Goal: Information Seeking & Learning: Check status

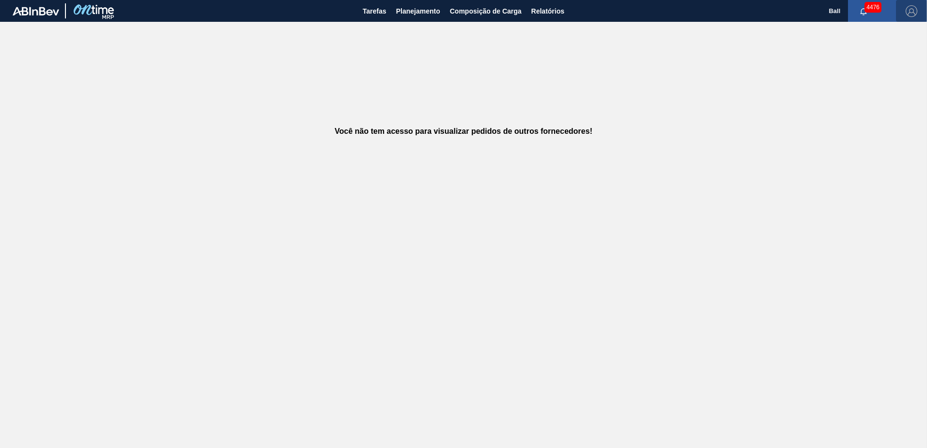
click at [910, 7] on img "button" at bounding box center [912, 11] width 12 height 12
click at [866, 107] on li "Sair" at bounding box center [884, 104] width 74 height 17
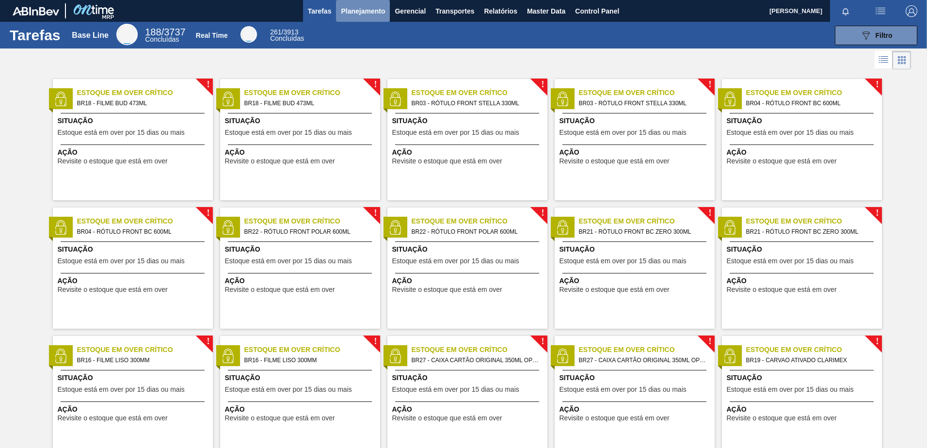
click at [373, 11] on span "Planejamento" at bounding box center [363, 11] width 44 height 12
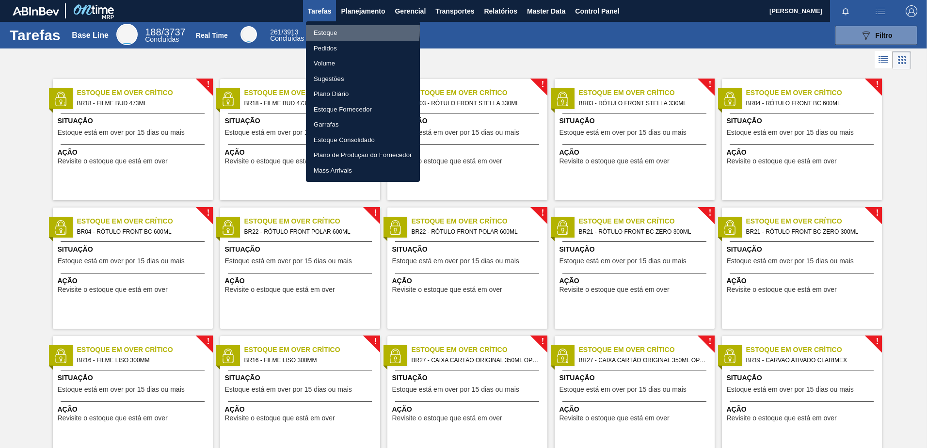
click at [339, 30] on li "Estoque" at bounding box center [363, 33] width 114 height 16
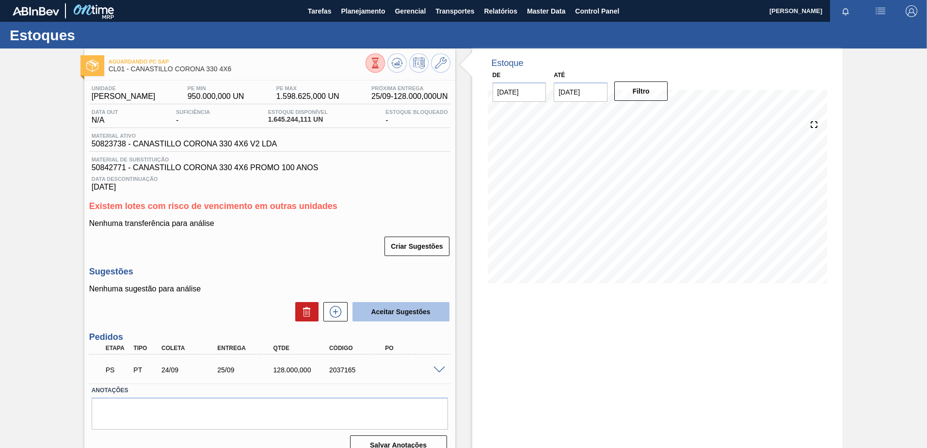
scroll to position [15, 0]
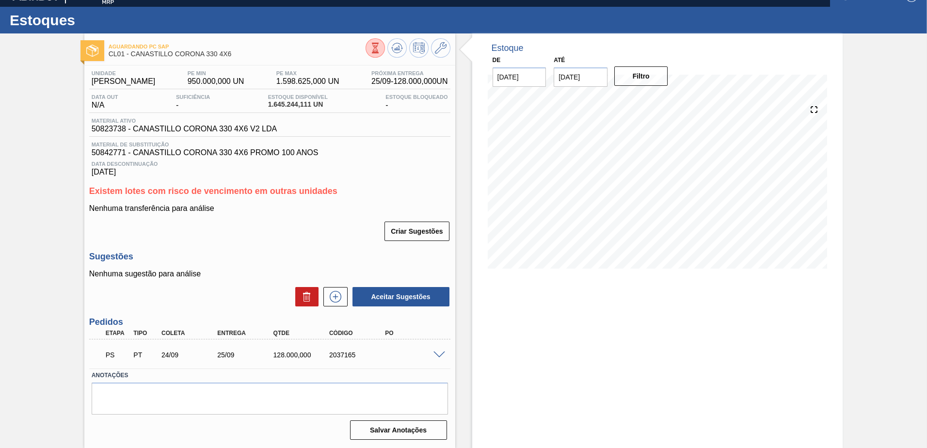
click at [435, 358] on div "PS PT 24/09 25/09 128.000,000 2037165" at bounding box center [269, 354] width 361 height 24
click at [436, 356] on span at bounding box center [440, 355] width 12 height 7
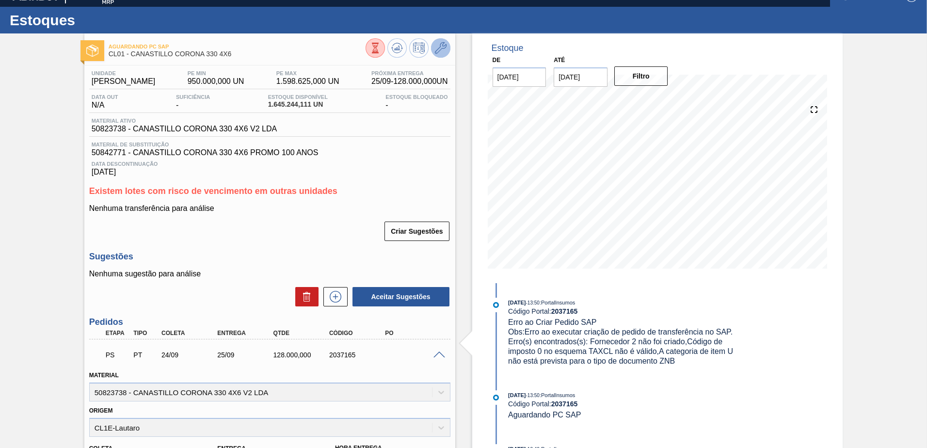
click at [436, 52] on icon at bounding box center [441, 48] width 12 height 12
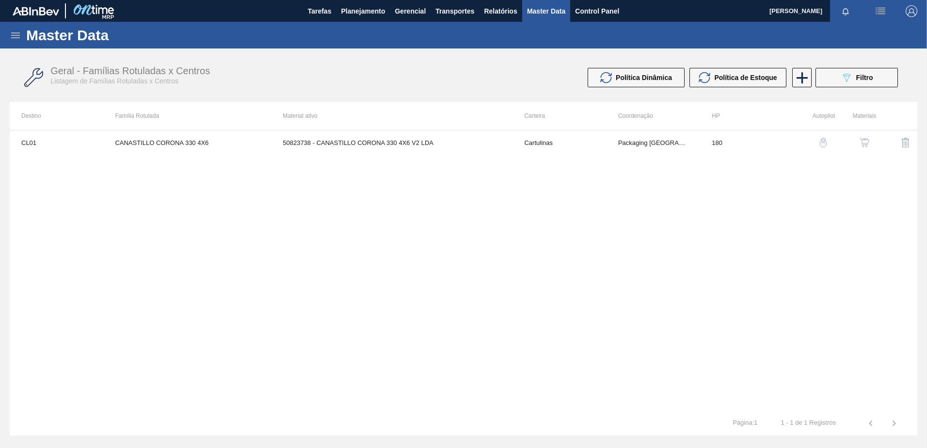
click at [864, 137] on button "button" at bounding box center [864, 142] width 23 height 23
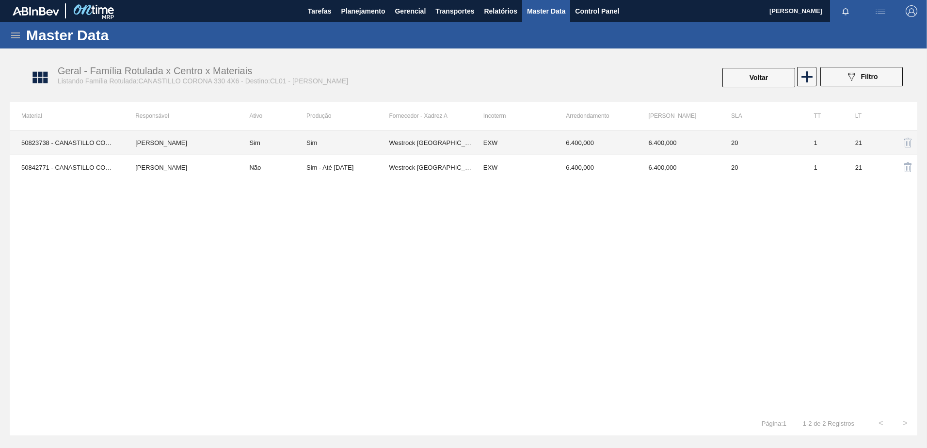
click at [428, 146] on td "Westrock [GEOGRAPHIC_DATA]" at bounding box center [430, 142] width 82 height 25
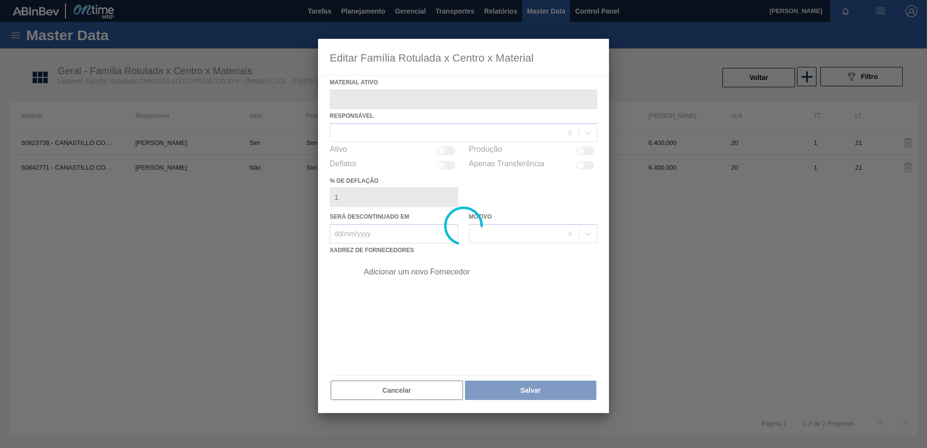
type ativo "50823738 - CANASTILLO CORONA 330 4X6 V2 LDA"
checkbox input "true"
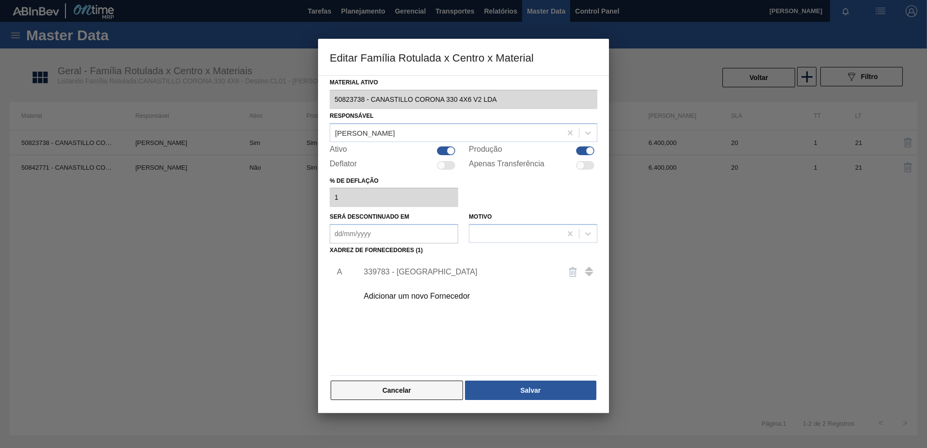
click at [383, 396] on button "Cancelar" at bounding box center [397, 390] width 132 height 19
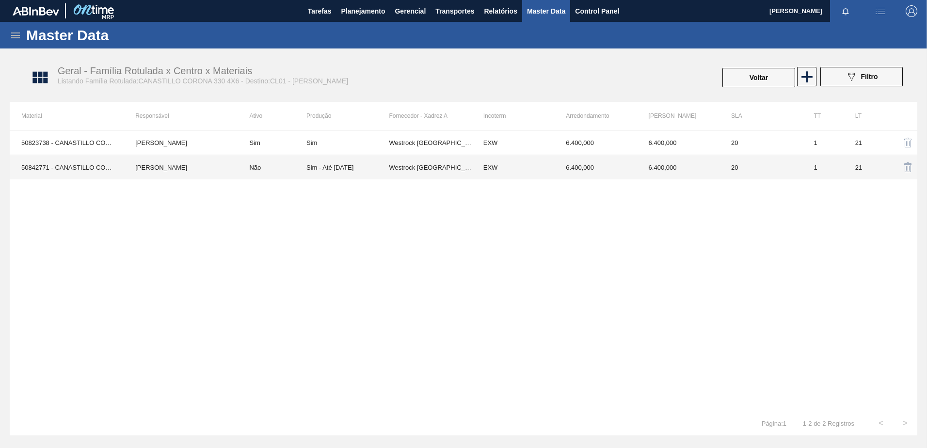
click at [331, 168] on div "Sim - Até [DATE]" at bounding box center [330, 167] width 47 height 7
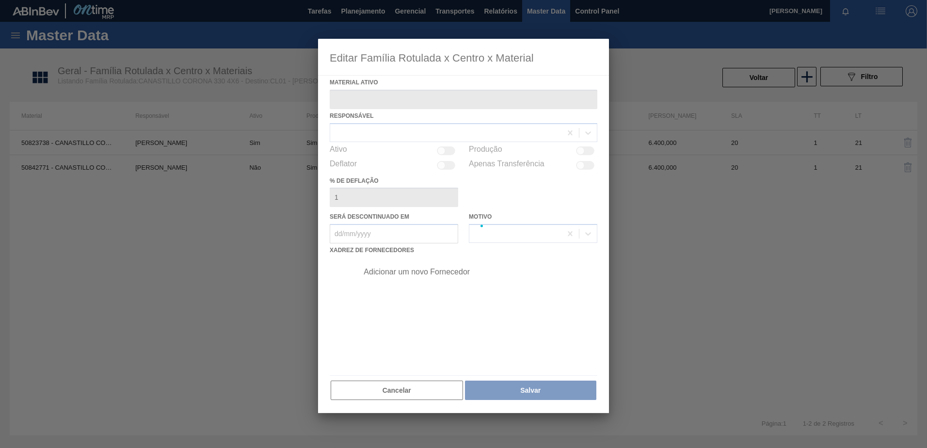
type ativo "50842771 - CANASTILLO CORONA 330 4X6 PROMO 100 ANOS"
checkbox input "true"
type em "[DATE]"
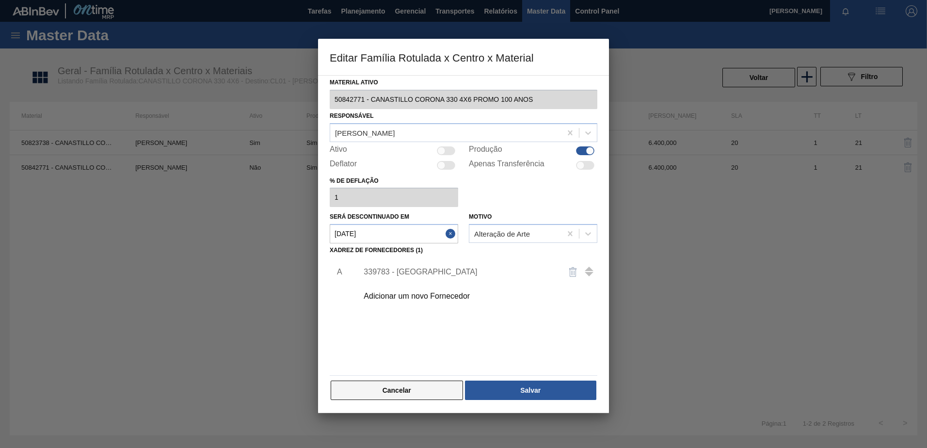
click at [387, 392] on button "Cancelar" at bounding box center [397, 390] width 132 height 19
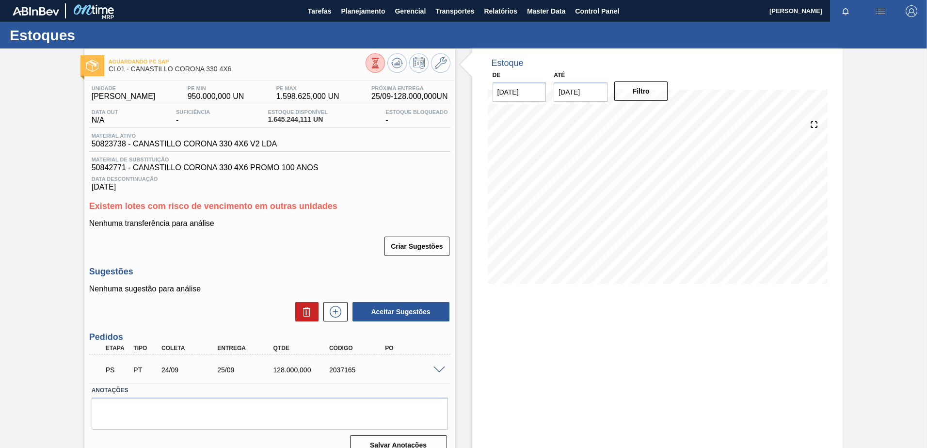
click at [434, 369] on span at bounding box center [440, 370] width 12 height 7
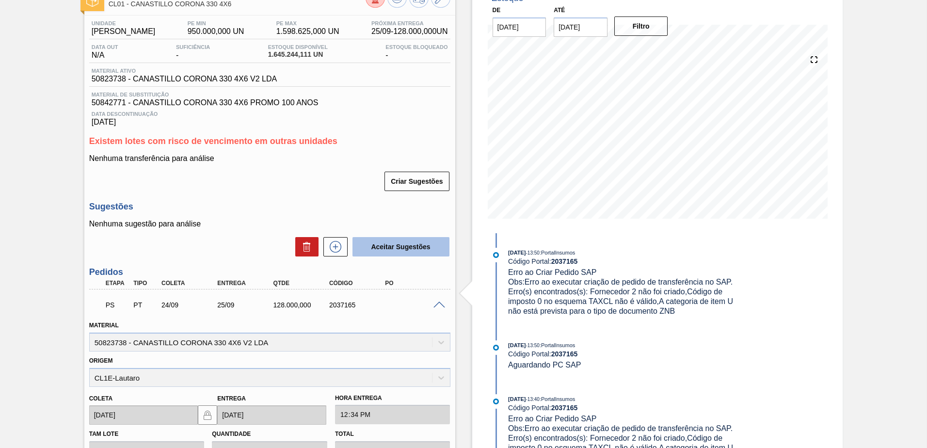
scroll to position [48, 0]
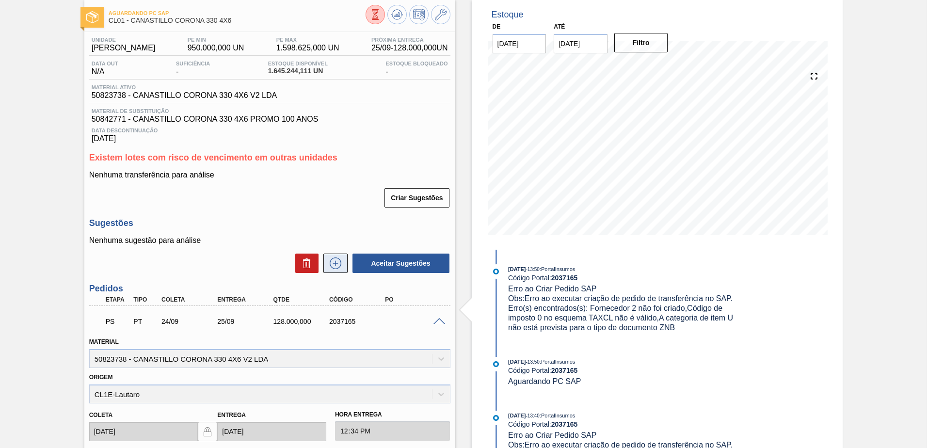
click at [338, 267] on icon at bounding box center [336, 264] width 16 height 12
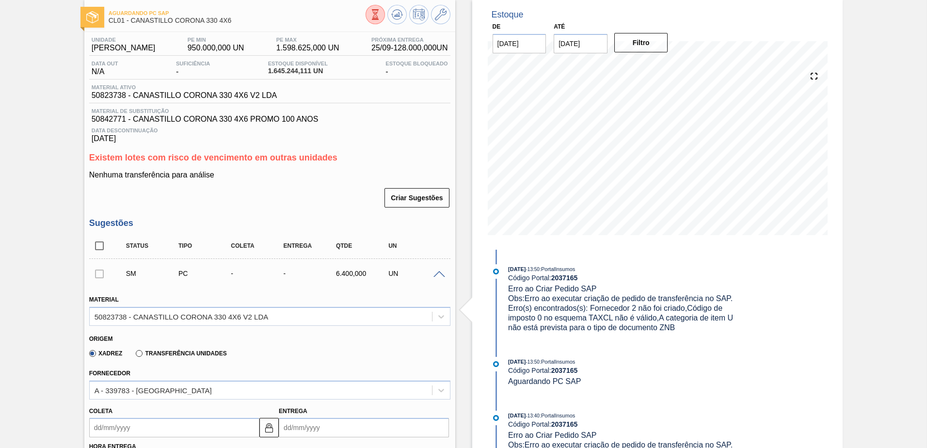
click at [149, 355] on label "Transferência Unidades" at bounding box center [181, 353] width 91 height 7
click at [134, 355] on input "Transferência Unidades" at bounding box center [134, 355] width 0 height 0
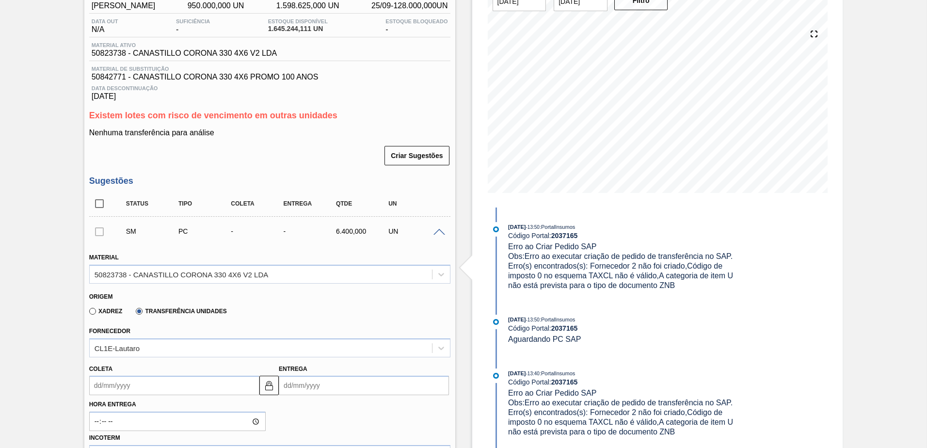
scroll to position [145, 0]
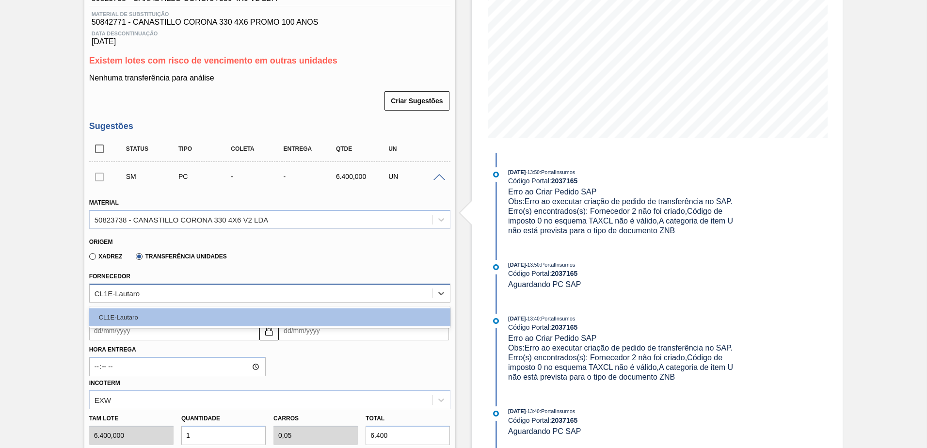
click at [167, 294] on div "CL1E-Lautaro" at bounding box center [261, 293] width 342 height 14
click at [200, 276] on div "Fornecedor option CL1E-Lautaro focused, 1 of 1. 1 result available. Use Up and …" at bounding box center [269, 286] width 361 height 33
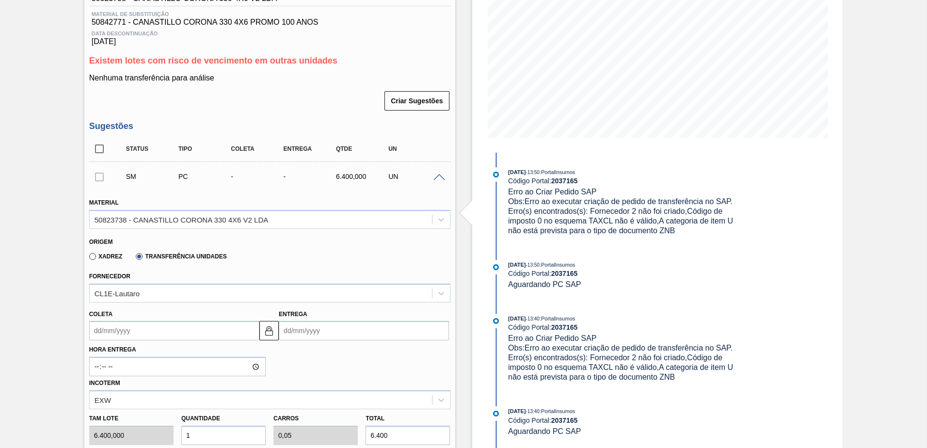
click at [97, 258] on label "Xadrez" at bounding box center [105, 256] width 33 height 7
click at [88, 258] on input "Xadrez" at bounding box center [88, 258] width 0 height 0
click at [152, 255] on label "Transferência Unidades" at bounding box center [181, 256] width 91 height 7
click at [134, 258] on input "Transferência Unidades" at bounding box center [134, 258] width 0 height 0
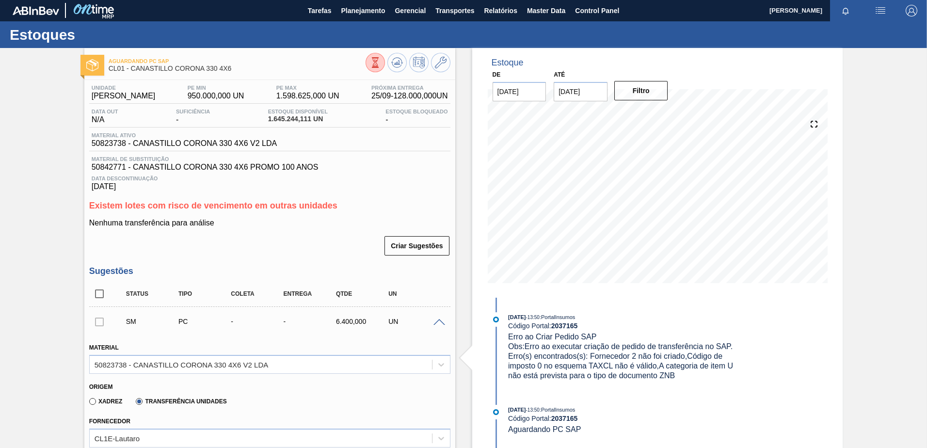
scroll to position [0, 0]
click at [441, 64] on icon at bounding box center [441, 63] width 12 height 12
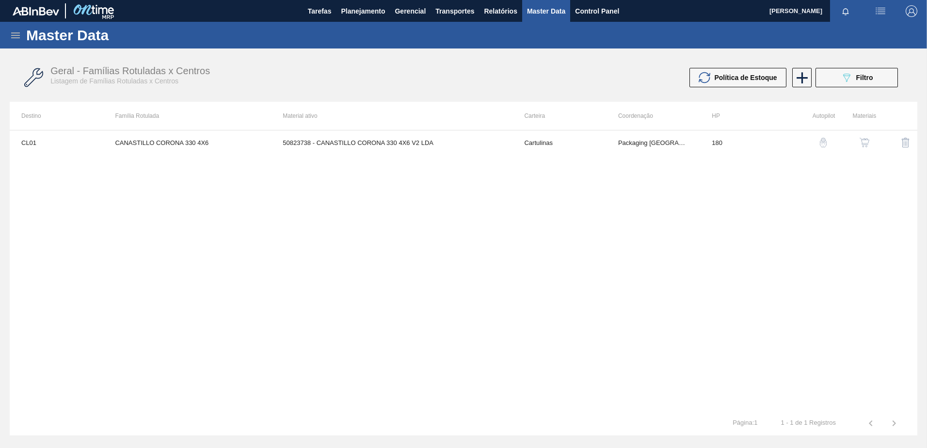
click at [864, 137] on button "button" at bounding box center [864, 142] width 23 height 23
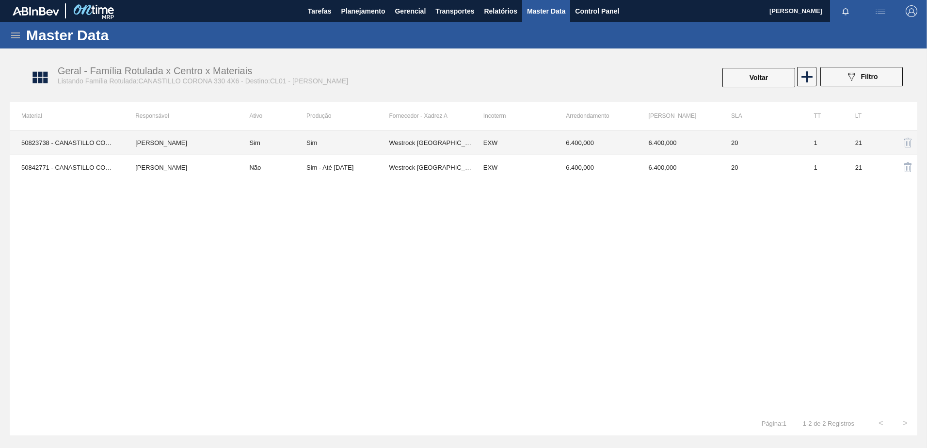
click at [474, 147] on td "EXW" at bounding box center [513, 142] width 82 height 25
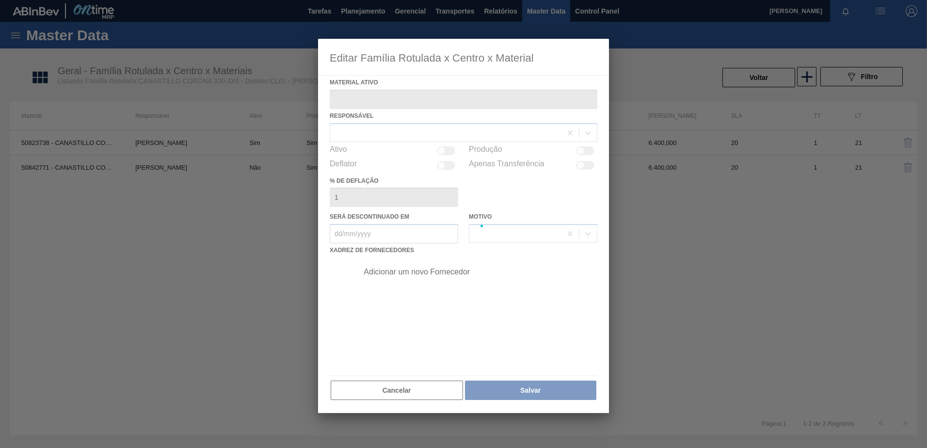
type ativo "50823738 - CANASTILLO CORONA 330 4X6 V2 LDA"
checkbox input "true"
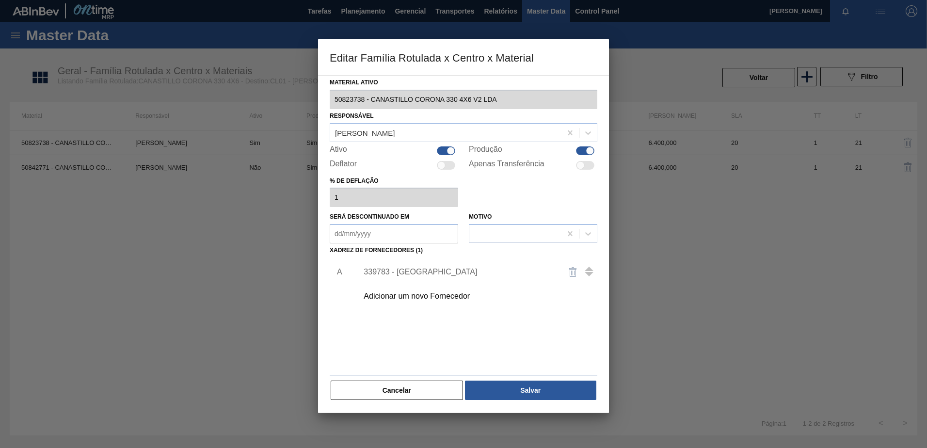
click at [421, 296] on div "Adicionar um novo Fornecedor" at bounding box center [459, 296] width 190 height 9
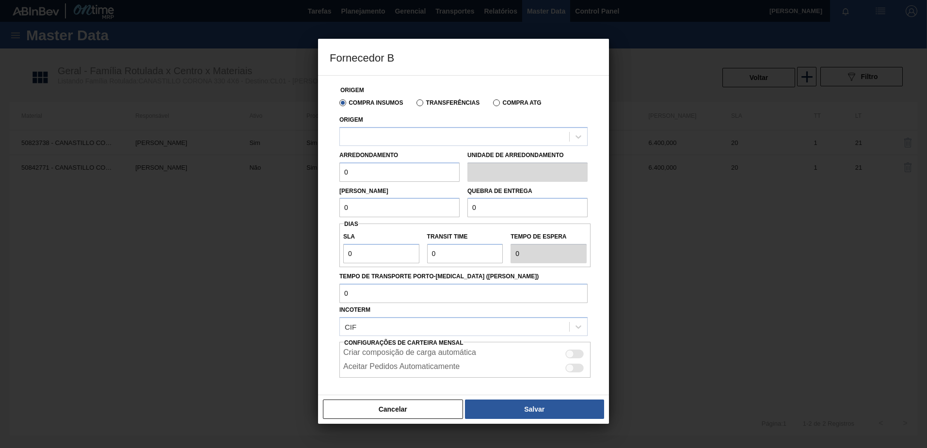
click at [423, 101] on label "Transferências" at bounding box center [448, 102] width 63 height 7
click at [415, 105] on input "Transferências" at bounding box center [415, 105] width 0 height 0
click at [412, 125] on div "Origem" at bounding box center [463, 129] width 248 height 33
click at [411, 132] on div at bounding box center [454, 136] width 229 height 14
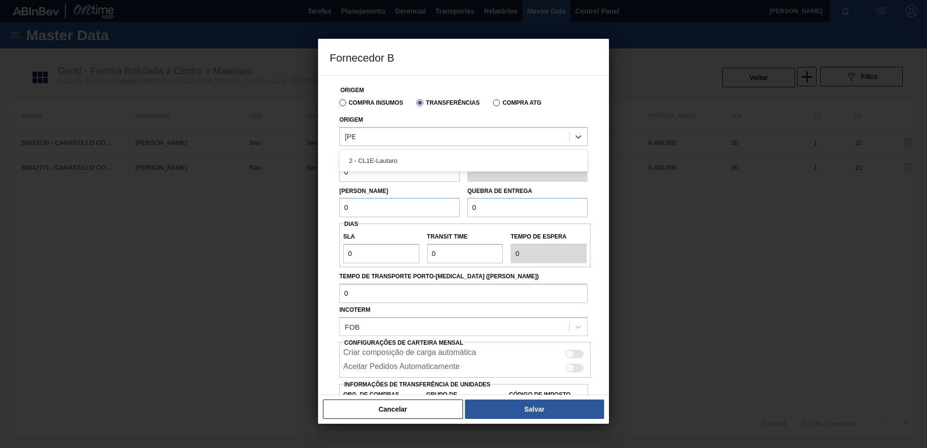
type input "[PERSON_NAME]"
click at [322, 120] on div "Origem Compra Insumos Transferências Compra ATG Origem option 2 - CL1E-Lautaro …" at bounding box center [463, 235] width 291 height 320
click at [400, 413] on button "Cancelar" at bounding box center [393, 409] width 140 height 19
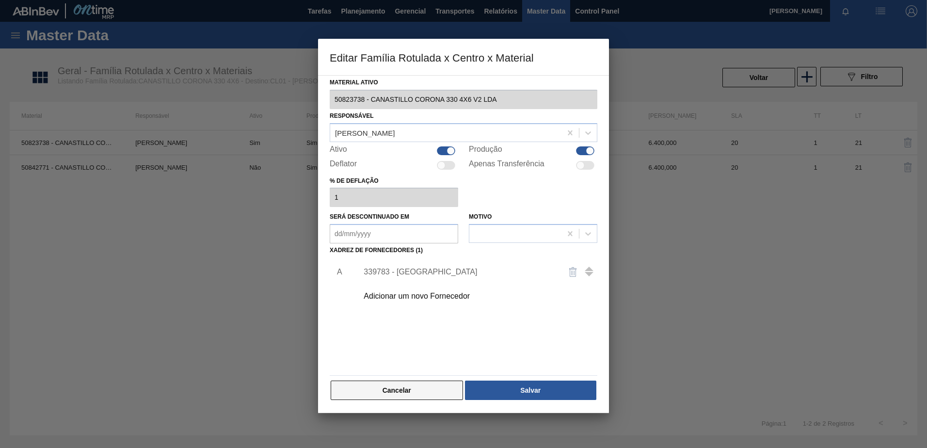
click at [404, 394] on button "Cancelar" at bounding box center [397, 390] width 132 height 19
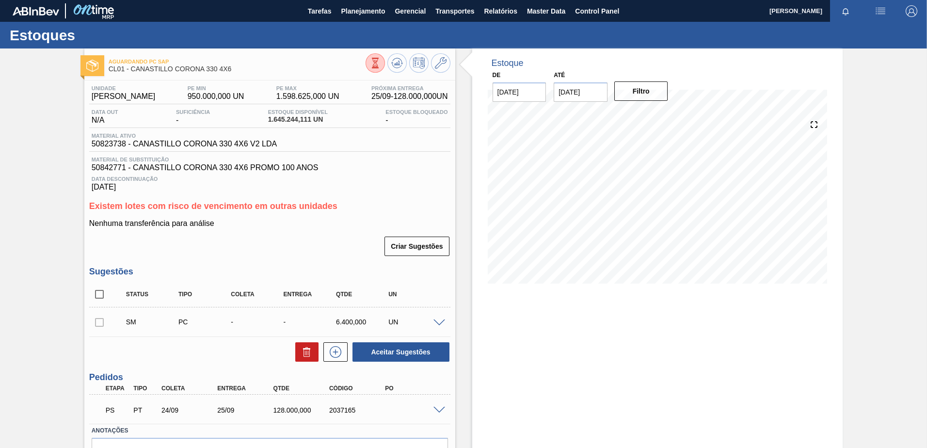
scroll to position [48, 0]
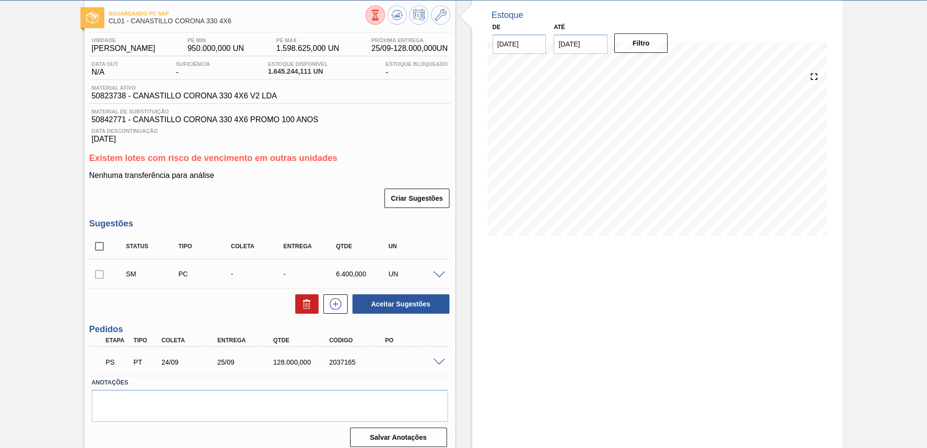
scroll to position [48, 0]
click at [438, 364] on span at bounding box center [440, 361] width 12 height 7
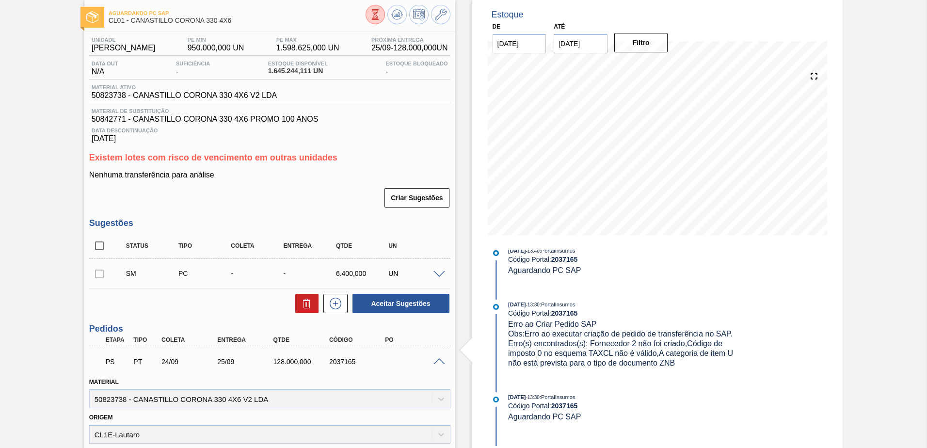
scroll to position [388, 0]
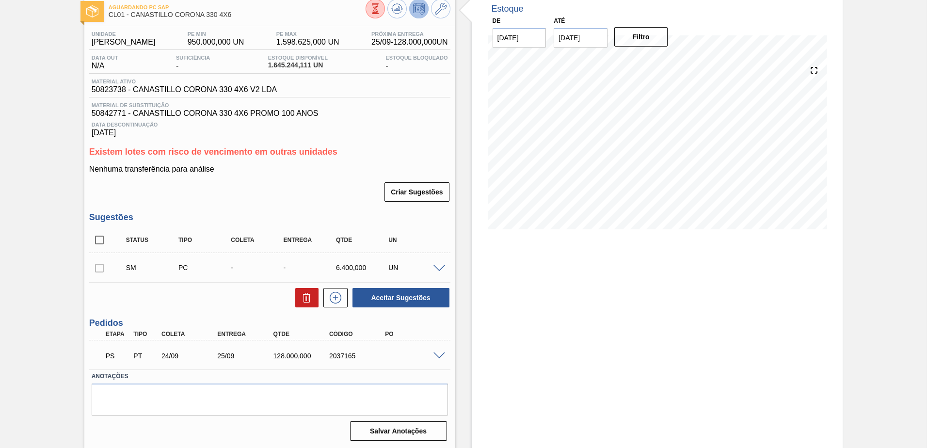
scroll to position [55, 0]
click at [440, 357] on span at bounding box center [440, 355] width 12 height 7
